Goal: Task Accomplishment & Management: Manage account settings

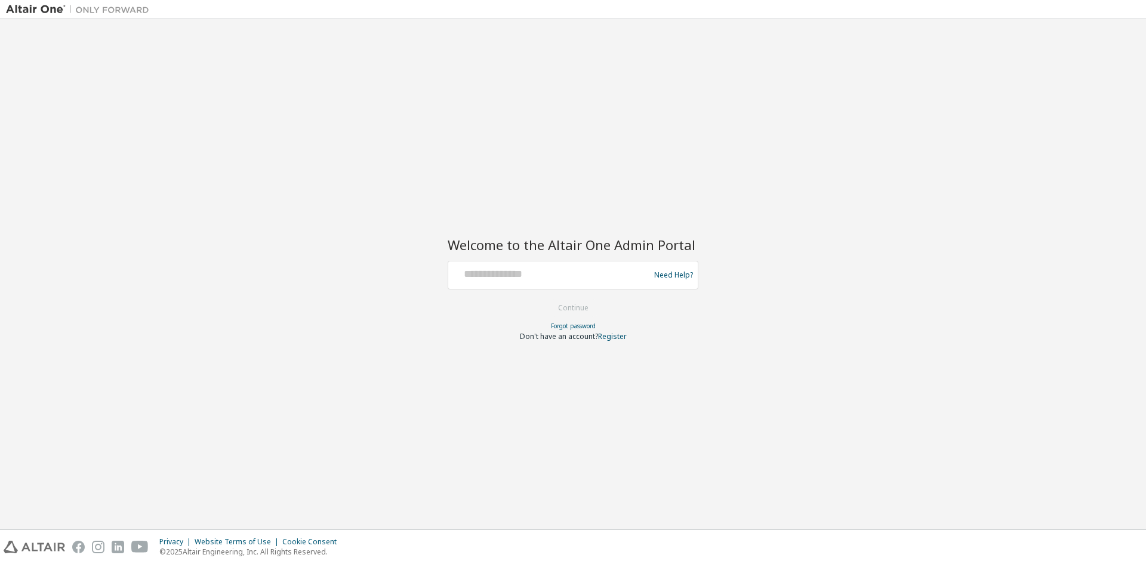
type input "**********"
click at [566, 307] on button "Continue" at bounding box center [573, 308] width 56 height 18
